Goal: Task Accomplishment & Management: Use online tool/utility

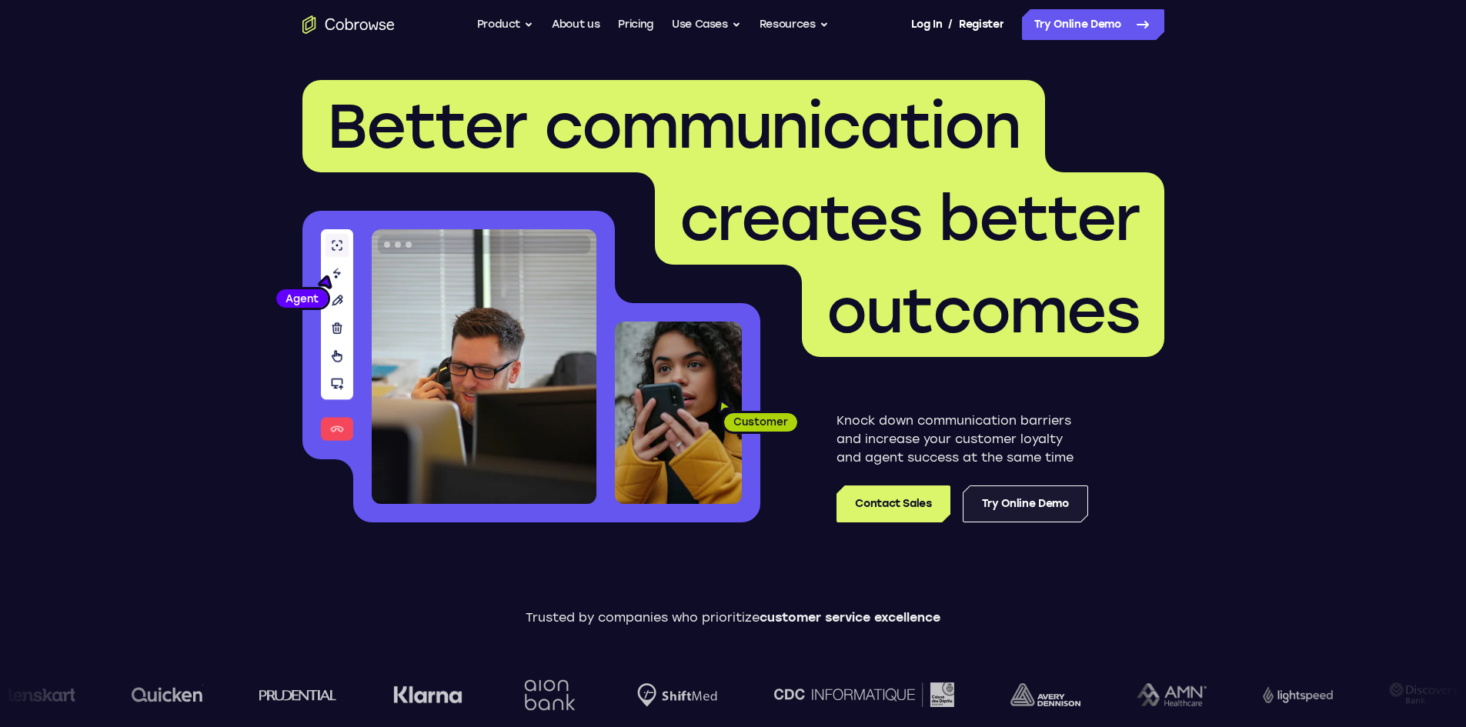
click at [1015, 492] on link "Try Online Demo" at bounding box center [1025, 504] width 125 height 37
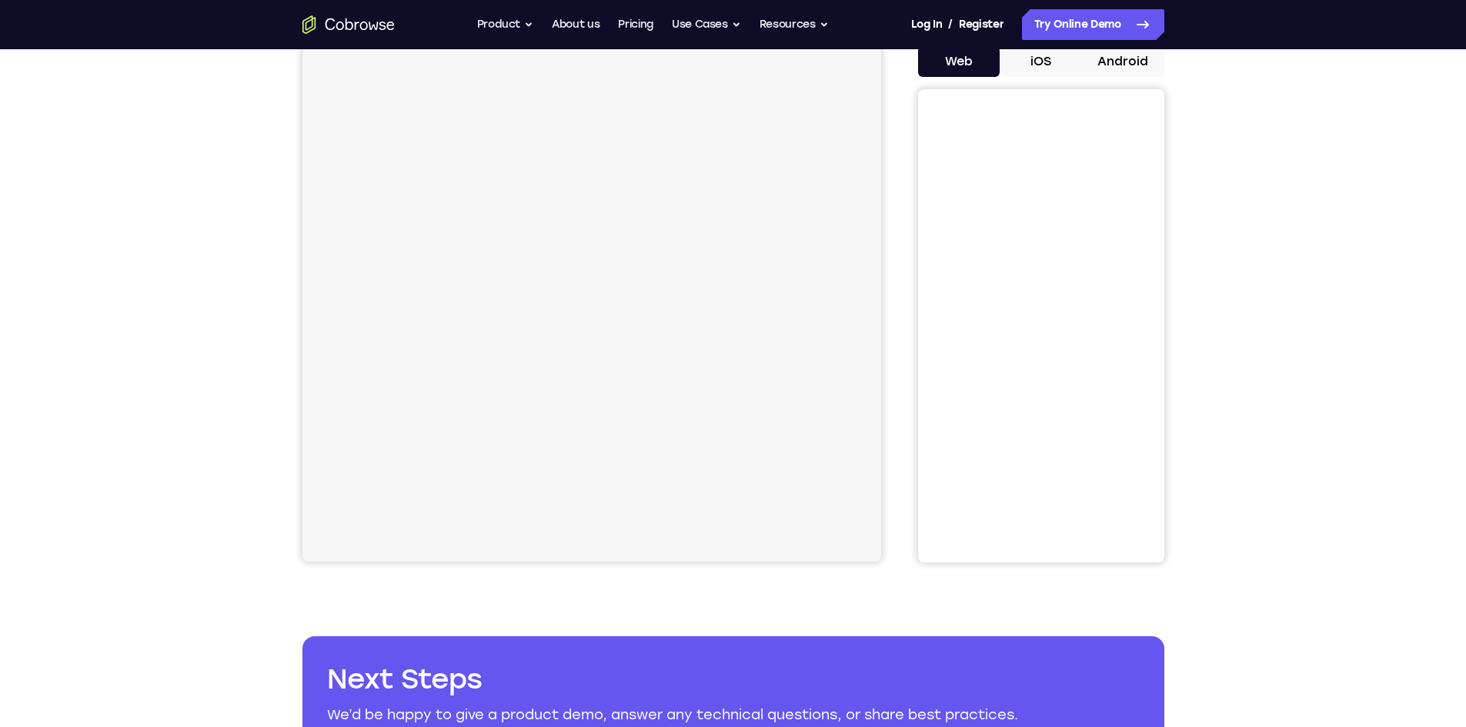
scroll to position [77, 0]
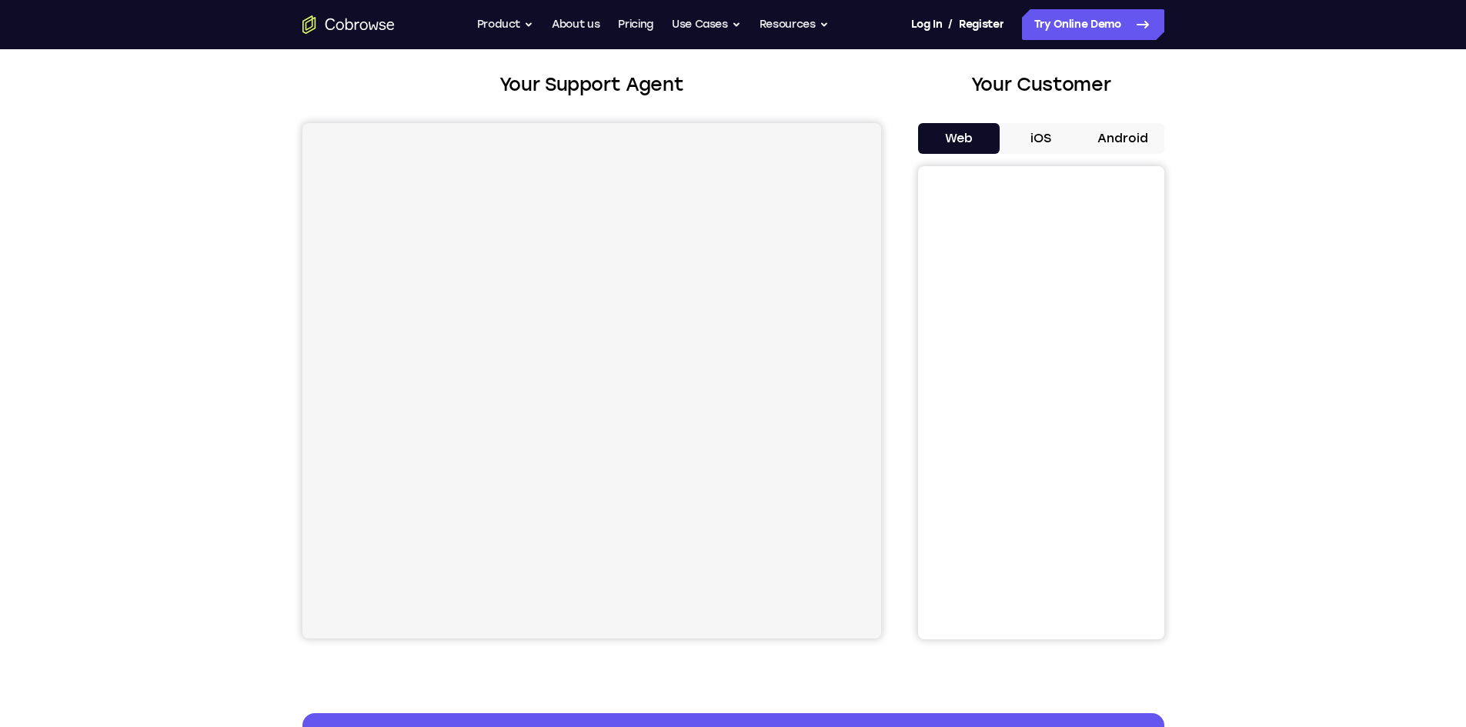
click at [1045, 136] on button "iOS" at bounding box center [1041, 138] width 82 height 31
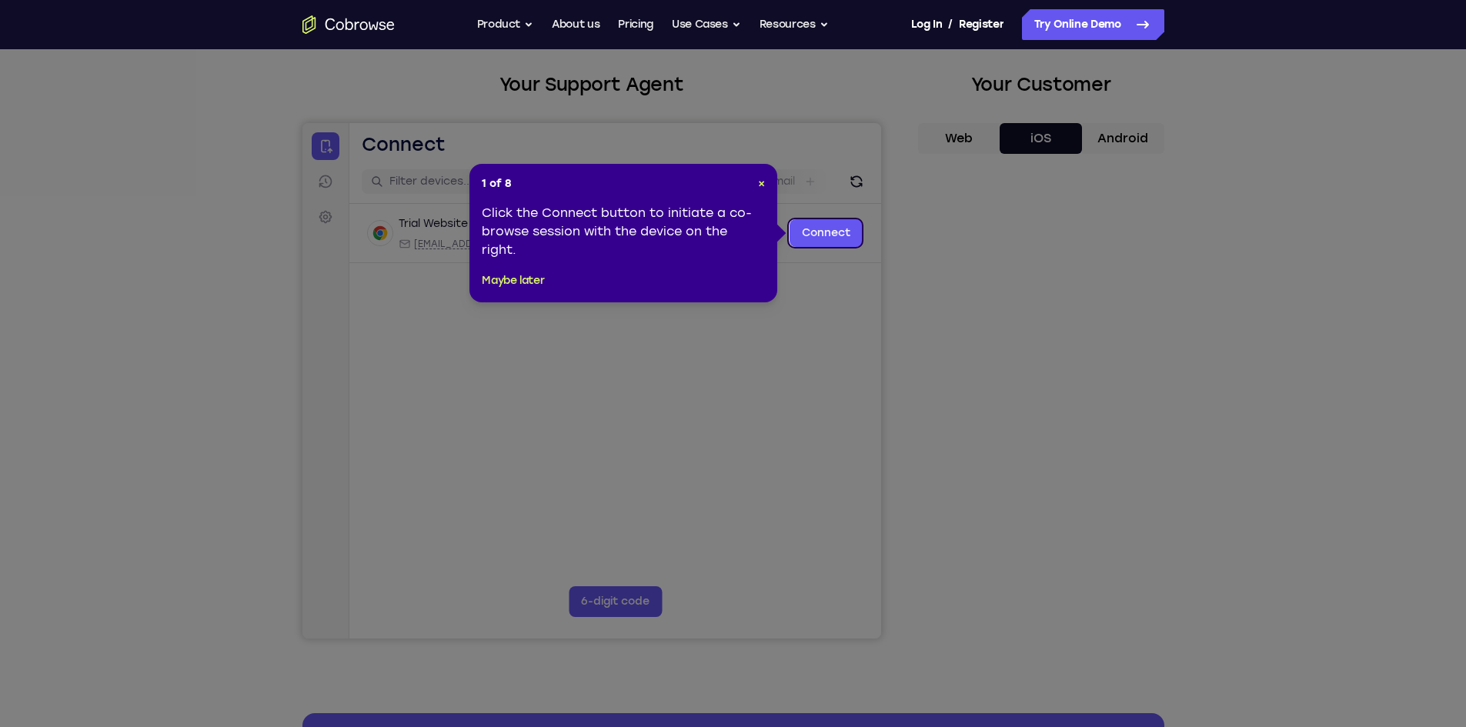
click at [1035, 396] on icon at bounding box center [739, 363] width 1478 height 727
click at [838, 226] on link "Connect" at bounding box center [825, 233] width 73 height 28
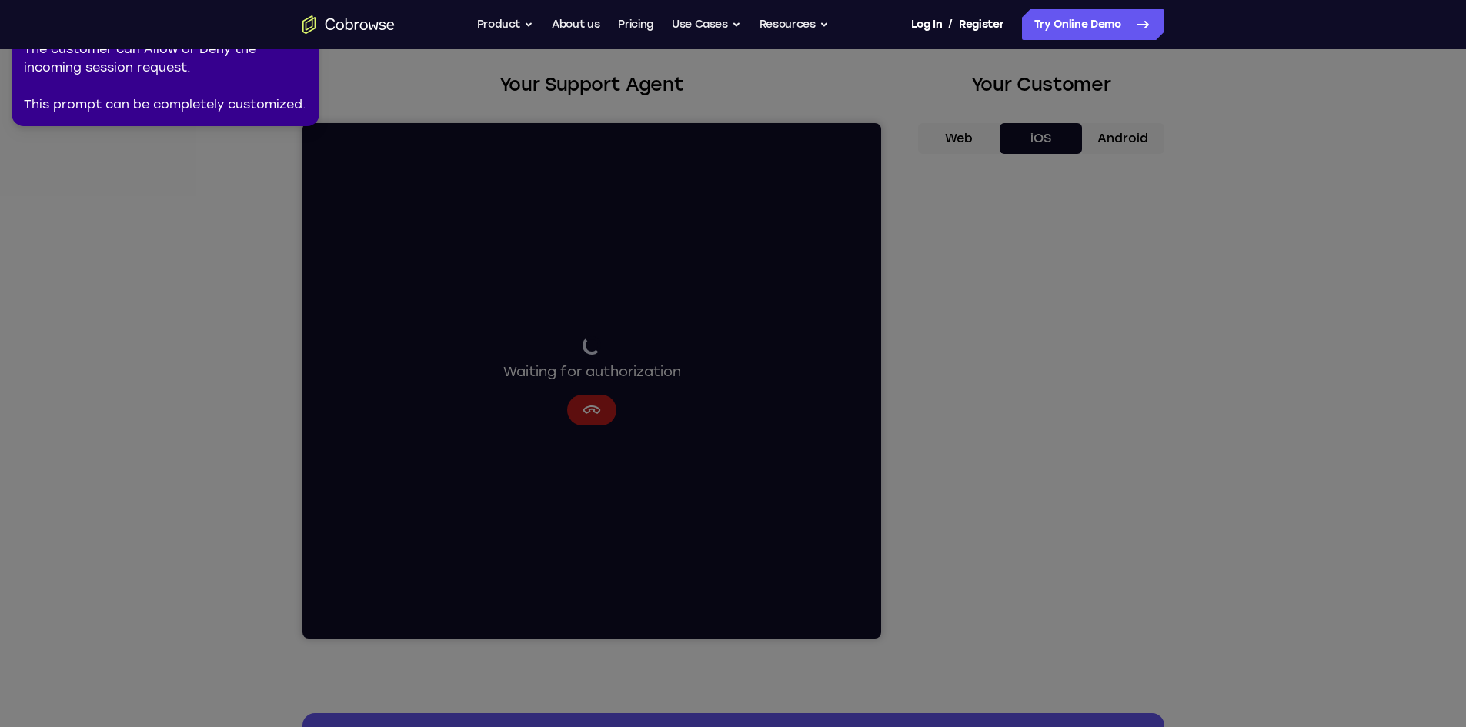
click at [553, 279] on icon at bounding box center [736, 360] width 1484 height 733
